Goal: Information Seeking & Learning: Learn about a topic

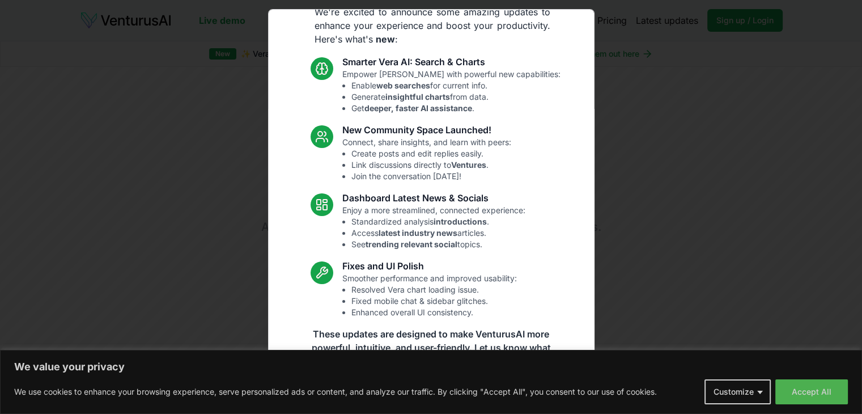
scroll to position [59, 0]
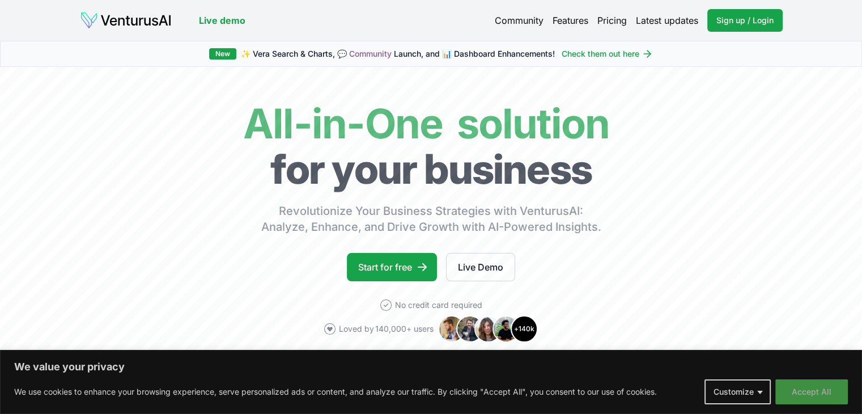
click at [814, 395] on button "Accept All" at bounding box center [811, 391] width 73 height 25
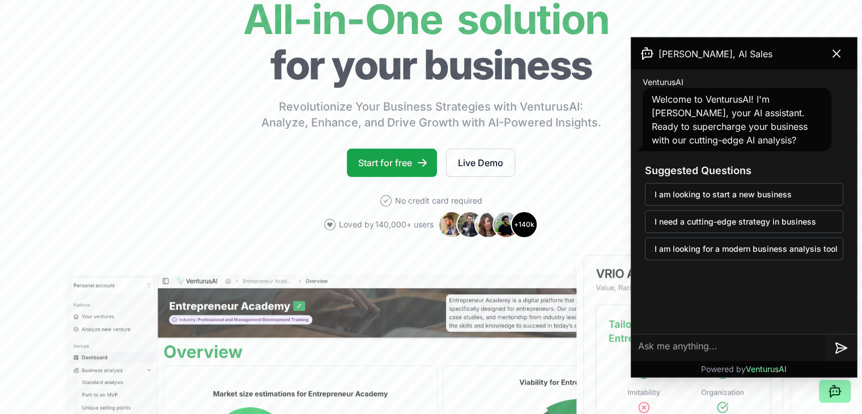
scroll to position [57, 0]
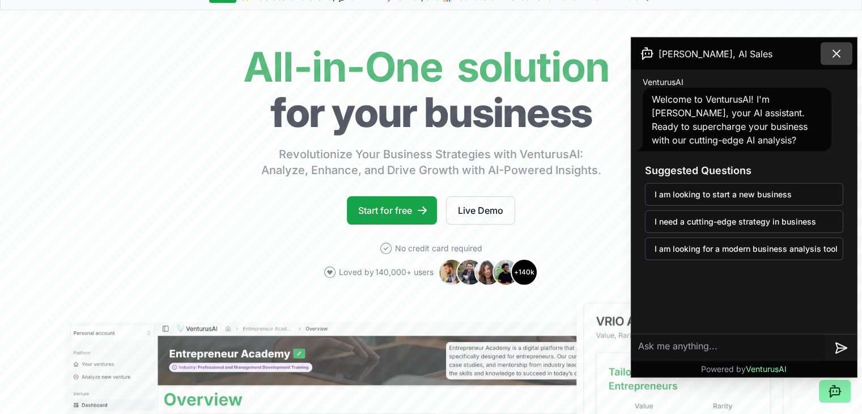
click at [841, 54] on icon at bounding box center [836, 54] width 14 height 14
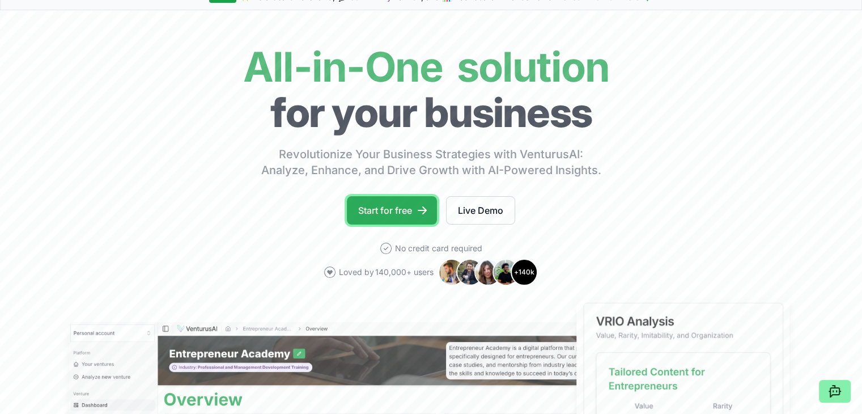
click at [372, 212] on link "Start for free" at bounding box center [392, 210] width 90 height 28
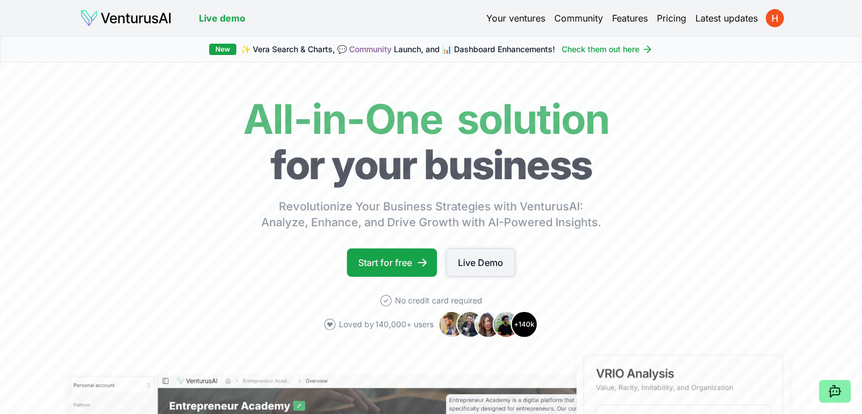
click at [468, 263] on link "Live Demo" at bounding box center [480, 262] width 69 height 28
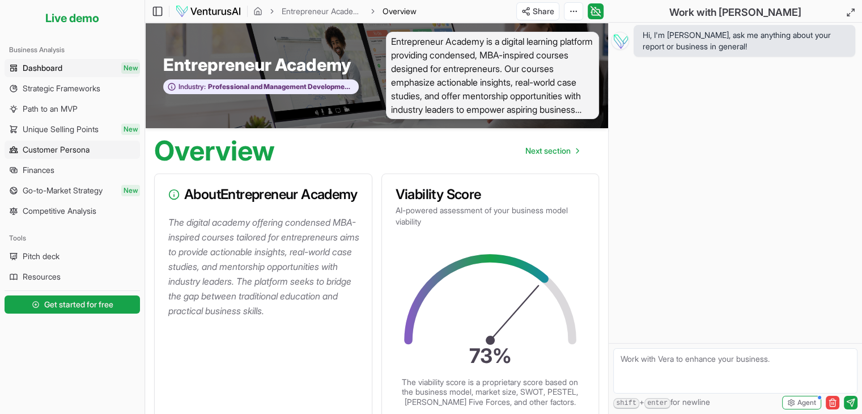
click at [66, 151] on span "Customer Persona" at bounding box center [56, 149] width 67 height 11
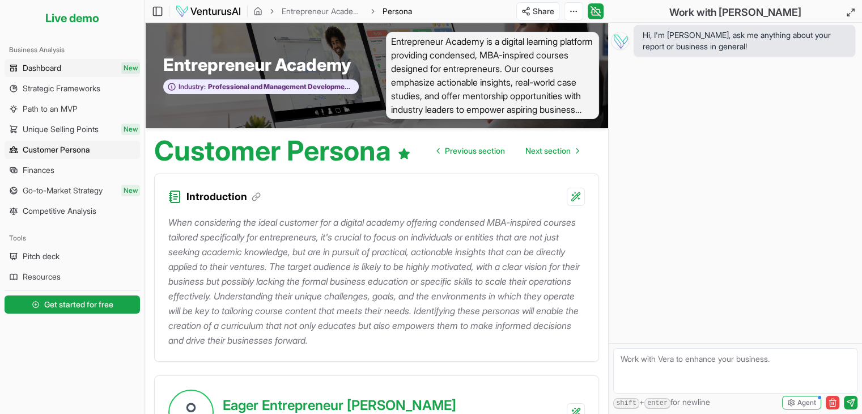
click at [67, 66] on link "Dashboard New" at bounding box center [72, 68] width 135 height 18
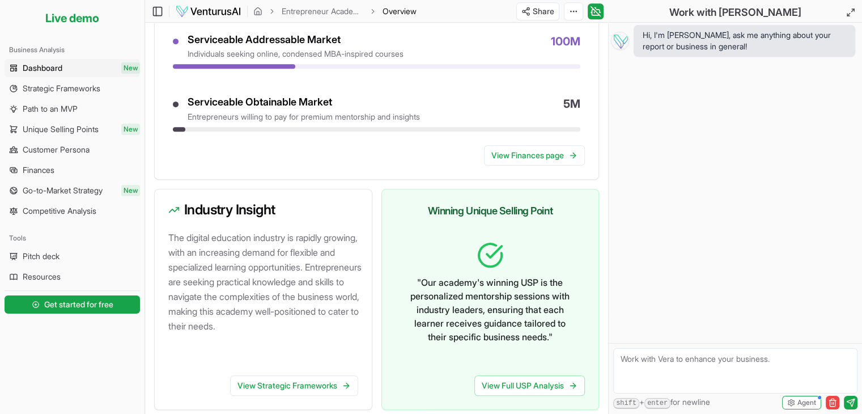
scroll to position [623, 0]
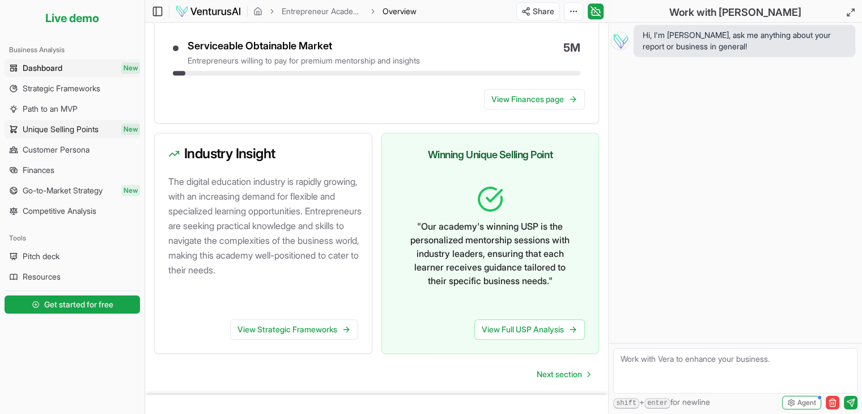
click at [59, 129] on span "Unique Selling Points" at bounding box center [61, 129] width 76 height 11
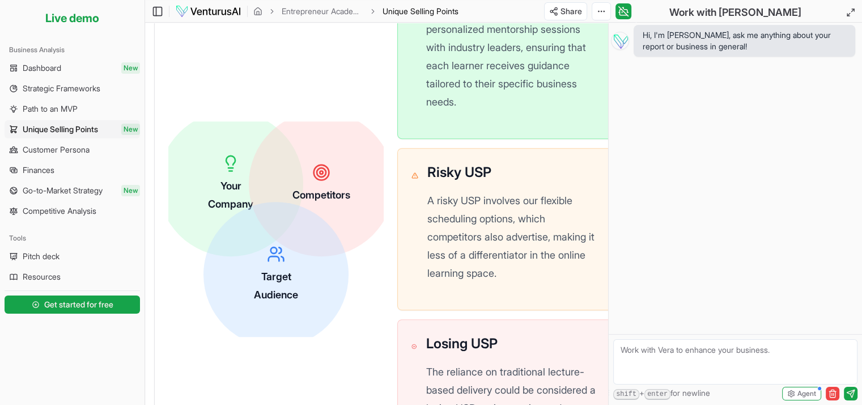
scroll to position [453, 0]
click at [228, 170] on div "Your Company" at bounding box center [230, 182] width 46 height 60
click at [231, 160] on icon at bounding box center [231, 161] width 19 height 19
click at [347, 181] on div "Competitors" at bounding box center [321, 181] width 59 height 41
click at [284, 286] on span "Target Audience" at bounding box center [275, 284] width 45 height 31
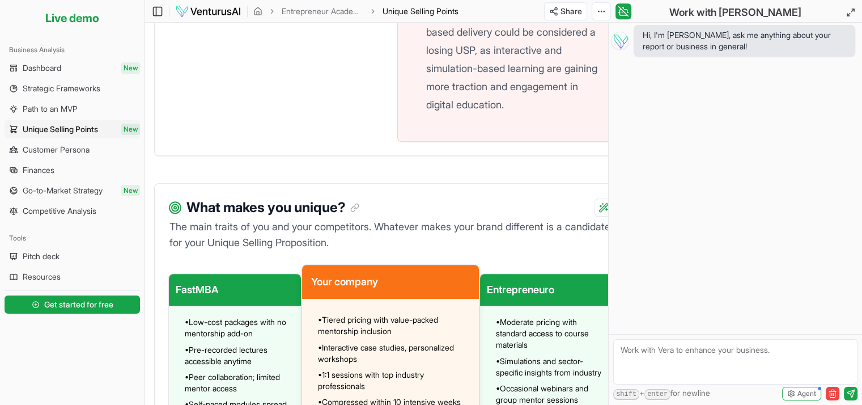
scroll to position [906, 0]
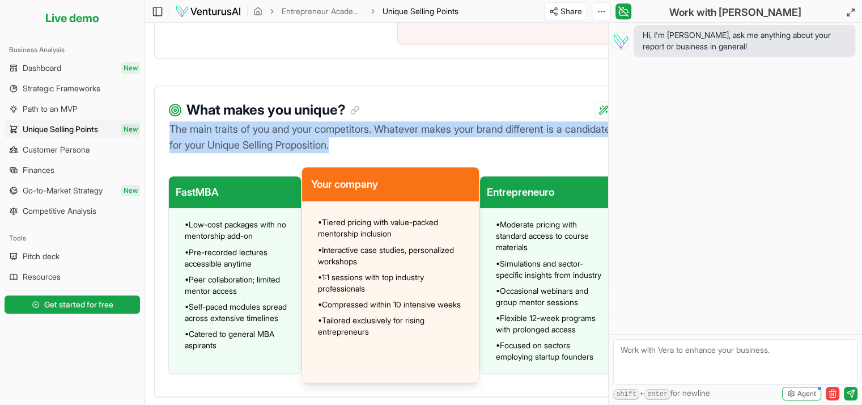
drag, startPoint x: 396, startPoint y: 144, endPoint x: 167, endPoint y: 131, distance: 229.8
click at [167, 131] on div "The main traits of you and your competitors. Whatever makes your brand differen…" at bounding box center [390, 258] width 471 height 275
click at [351, 135] on p "The main traits of you and your competitors. Whatever makes your brand differen…" at bounding box center [390, 137] width 444 height 32
drag, startPoint x: 400, startPoint y: 143, endPoint x: 161, endPoint y: 127, distance: 239.6
click at [161, 127] on div "The main traits of you and your competitors. Whatever makes your brand differen…" at bounding box center [390, 258] width 471 height 275
